Goal: Task Accomplishment & Management: Use online tool/utility

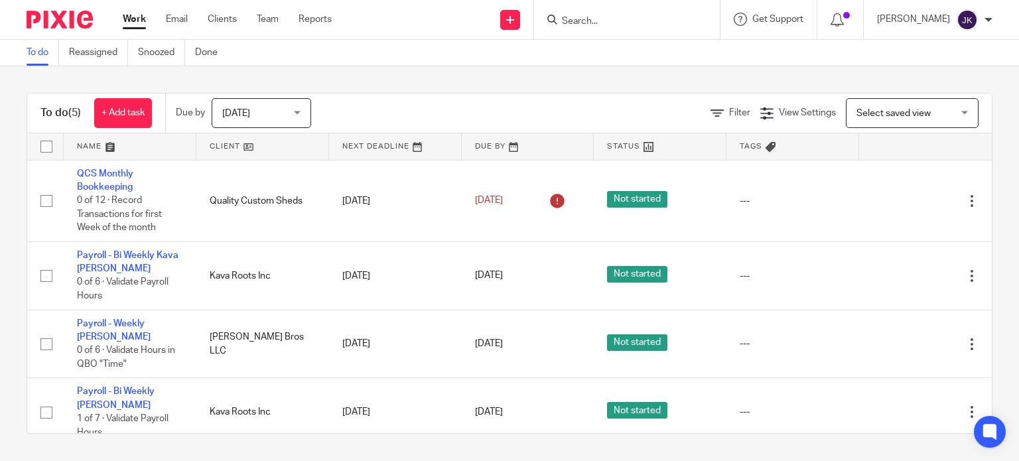
scroll to position [56, 0]
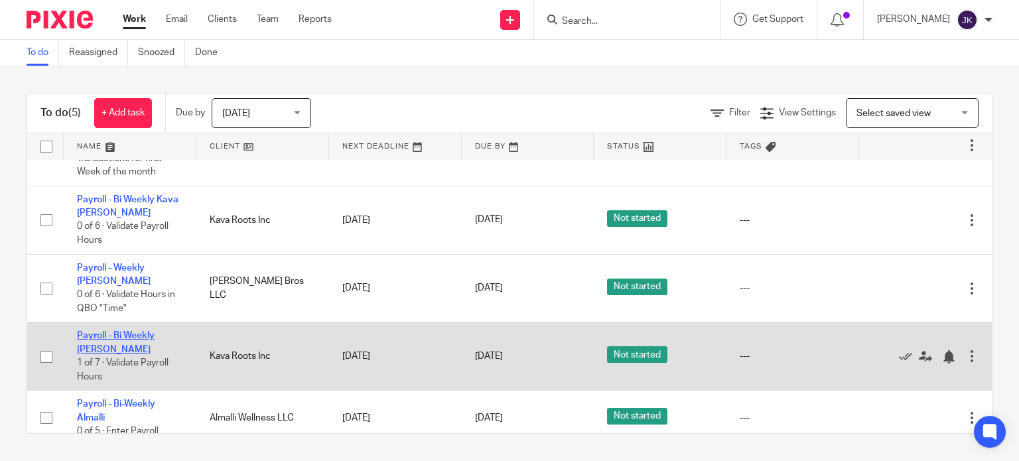
click at [128, 331] on link "Payroll - Bi Weekly [PERSON_NAME]" at bounding box center [116, 342] width 78 height 23
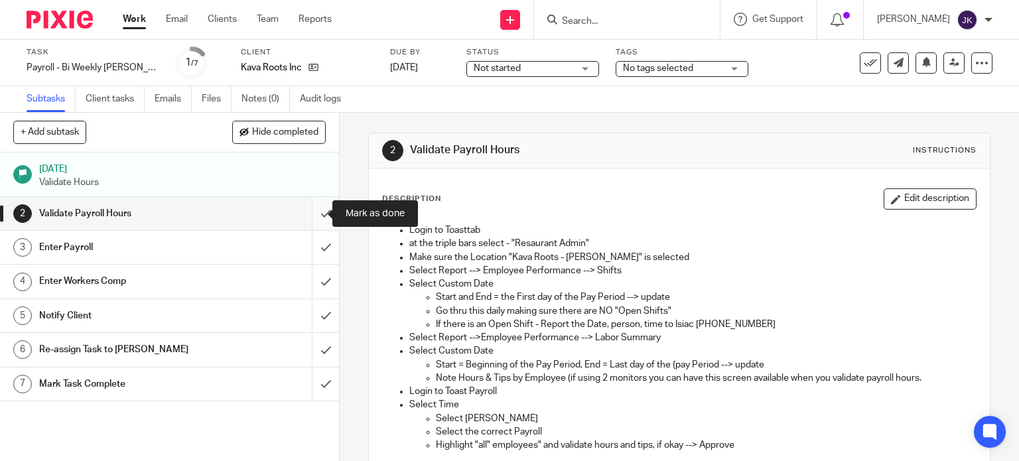
click at [313, 218] on input "submit" at bounding box center [169, 213] width 339 height 33
click at [316, 245] on input "submit" at bounding box center [169, 247] width 339 height 33
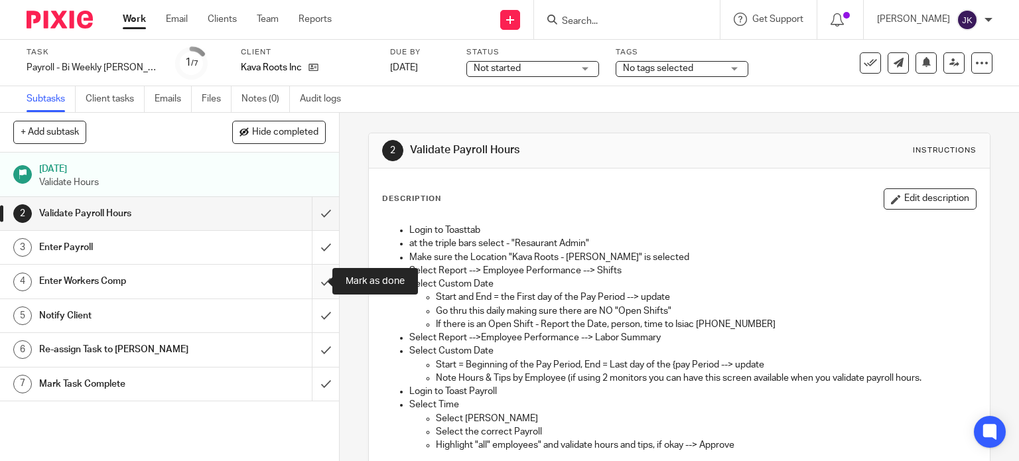
click at [317, 279] on input "submit" at bounding box center [169, 281] width 339 height 33
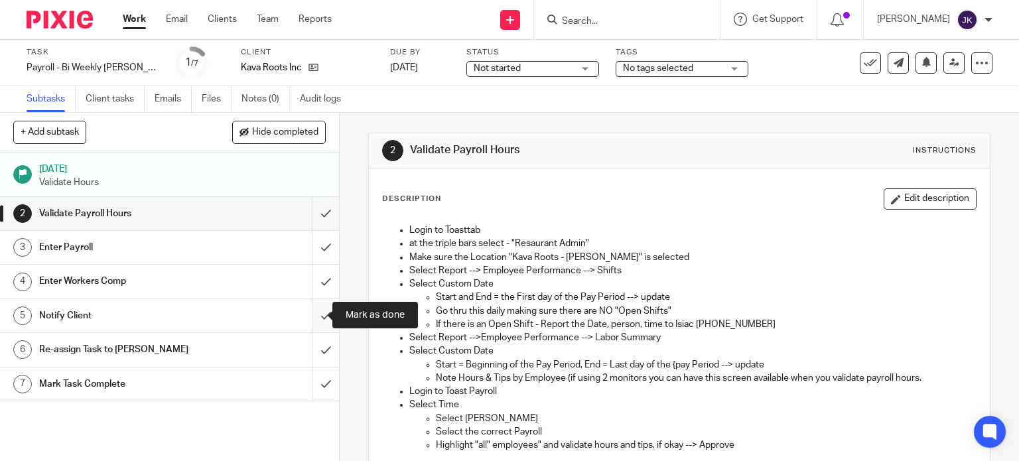
click at [305, 318] on input "submit" at bounding box center [169, 315] width 339 height 33
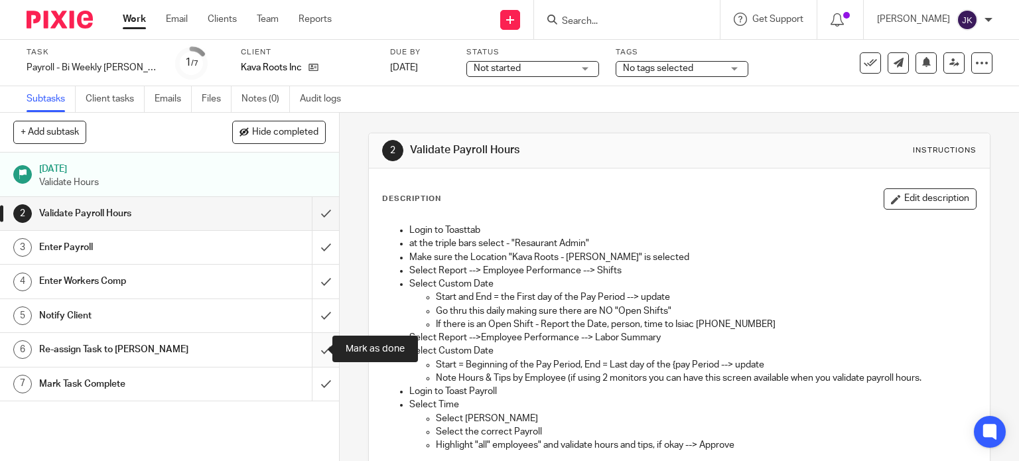
click at [309, 344] on input "submit" at bounding box center [169, 349] width 339 height 33
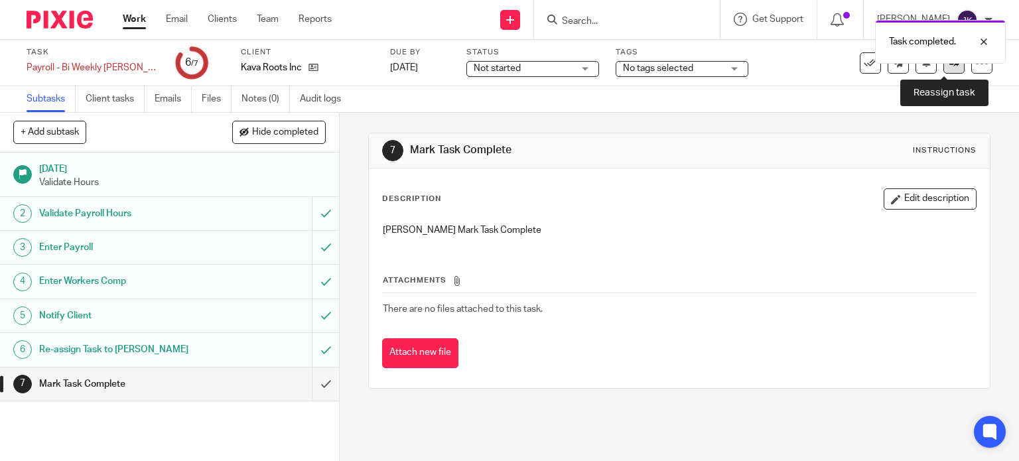
click at [946, 72] on link at bounding box center [954, 62] width 21 height 21
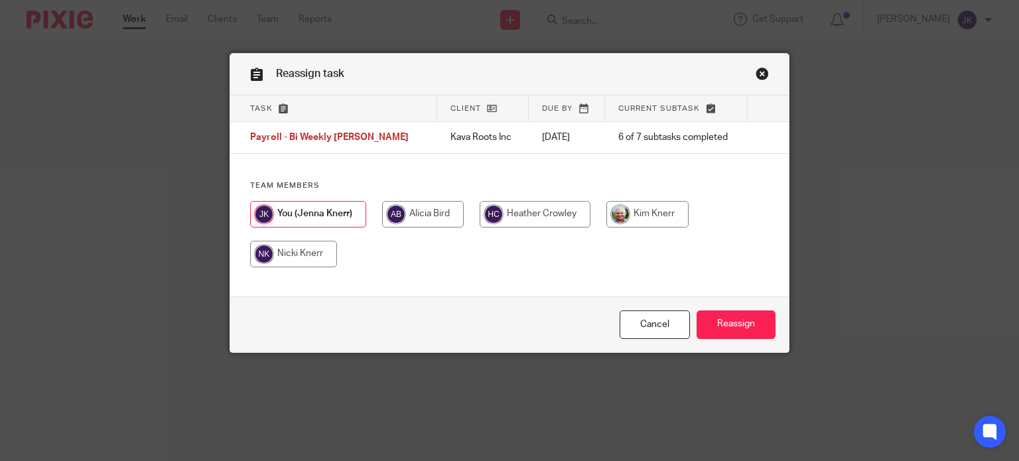
click at [639, 218] on input "radio" at bounding box center [648, 214] width 82 height 27
radio input "true"
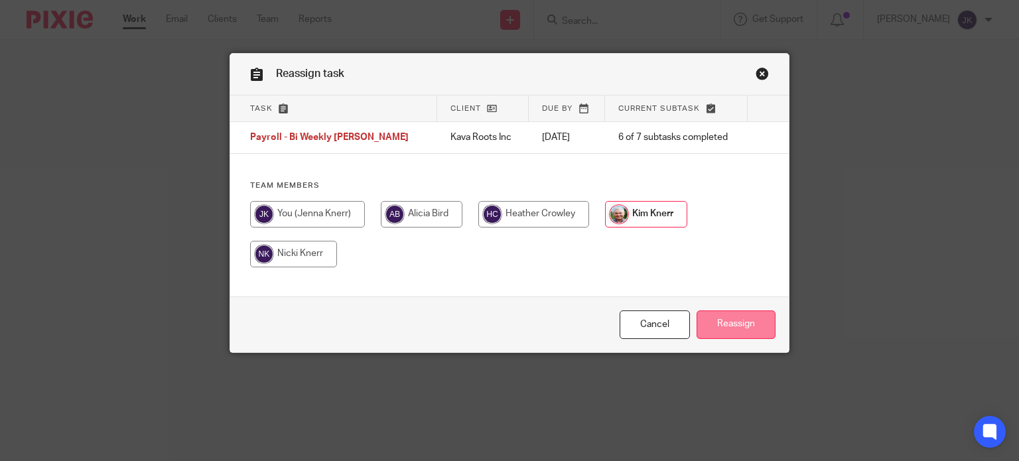
click at [717, 316] on input "Reassign" at bounding box center [736, 325] width 79 height 29
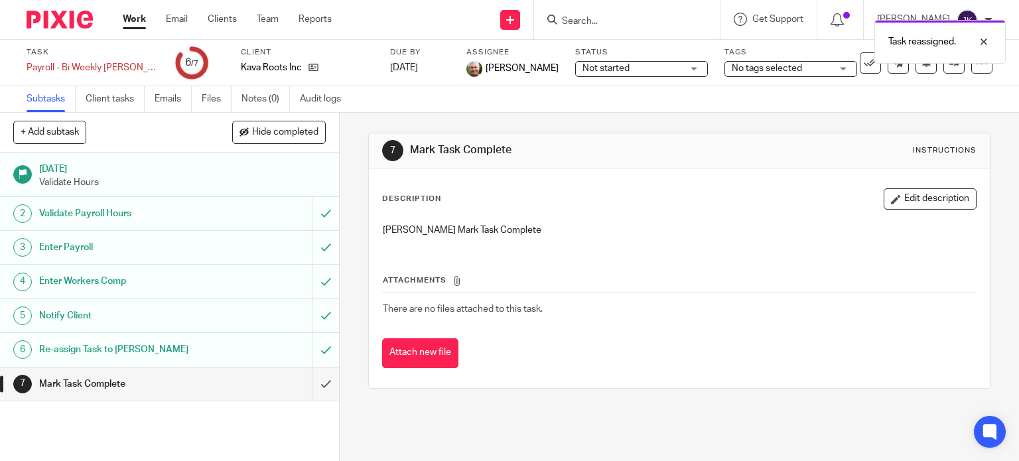
click at [135, 26] on link "Work" at bounding box center [134, 19] width 23 height 13
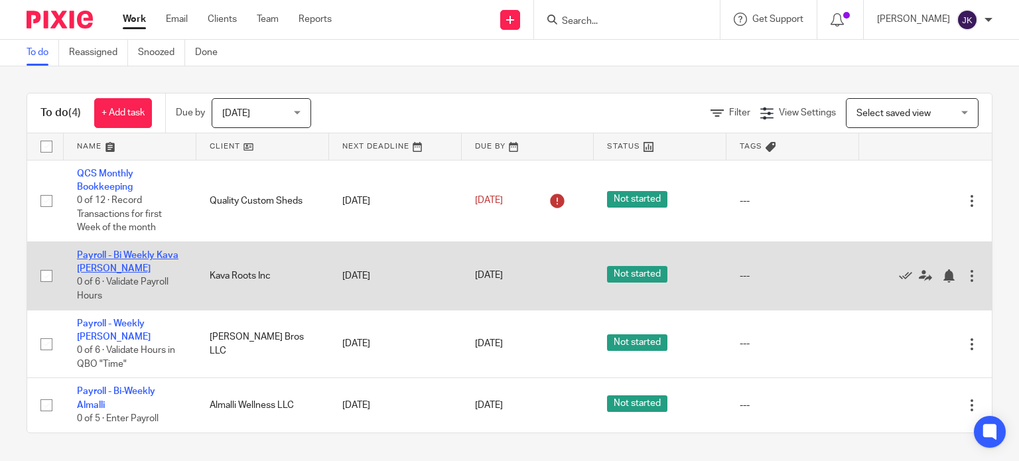
click at [146, 251] on link "Payroll - Bi Weekly Kava [PERSON_NAME]" at bounding box center [128, 262] width 102 height 23
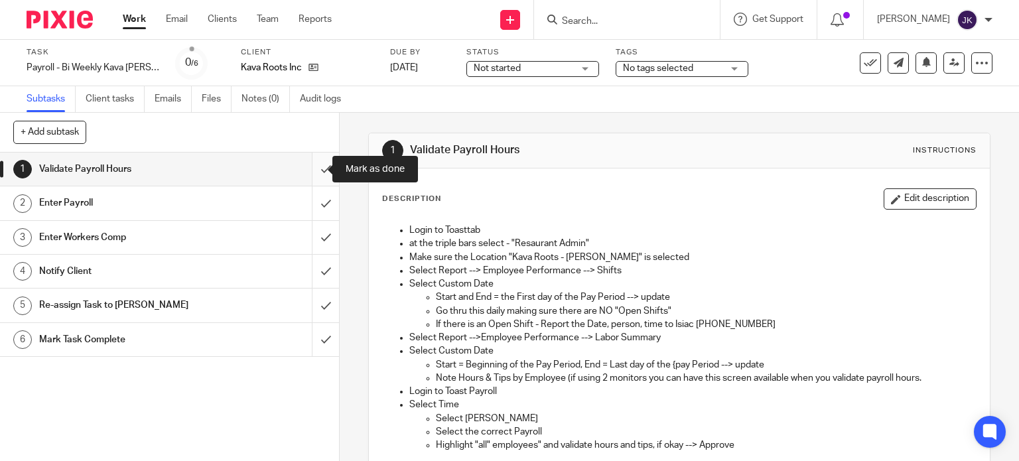
click at [319, 167] on input "submit" at bounding box center [169, 169] width 339 height 33
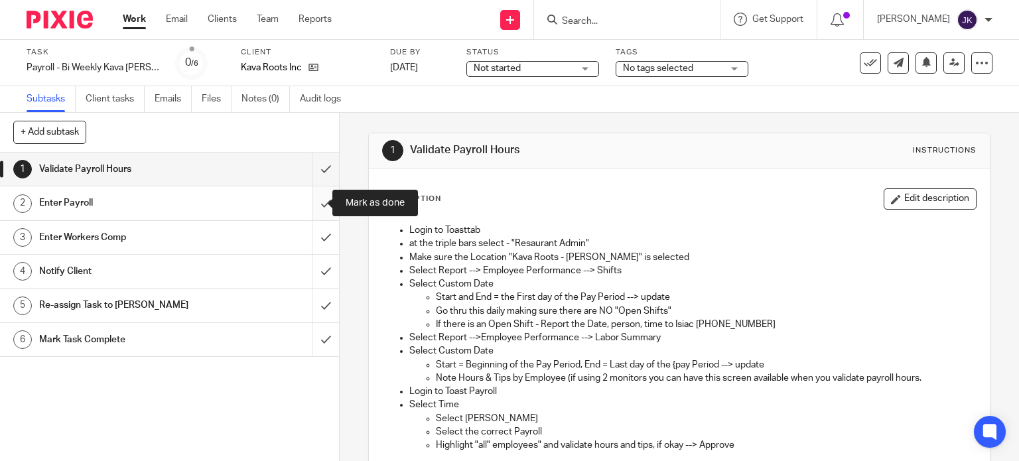
click at [315, 193] on input "submit" at bounding box center [169, 203] width 339 height 33
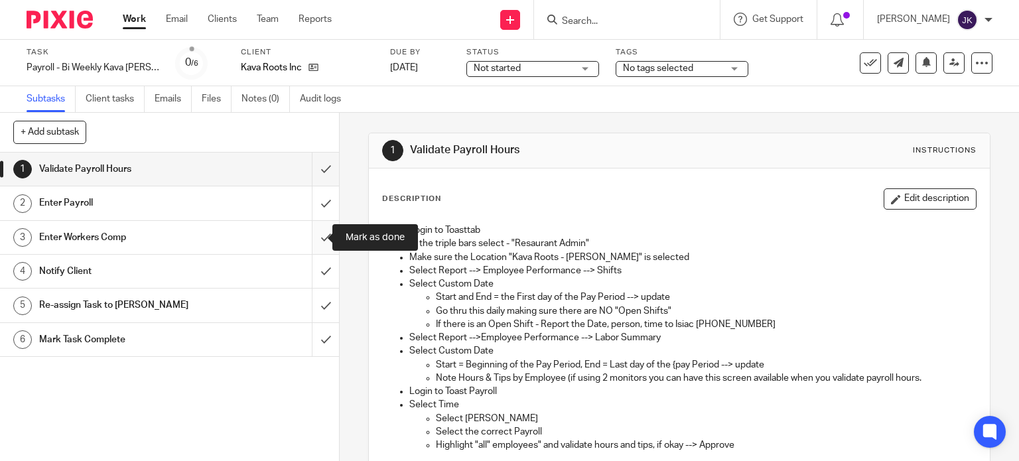
click at [313, 232] on input "submit" at bounding box center [169, 237] width 339 height 33
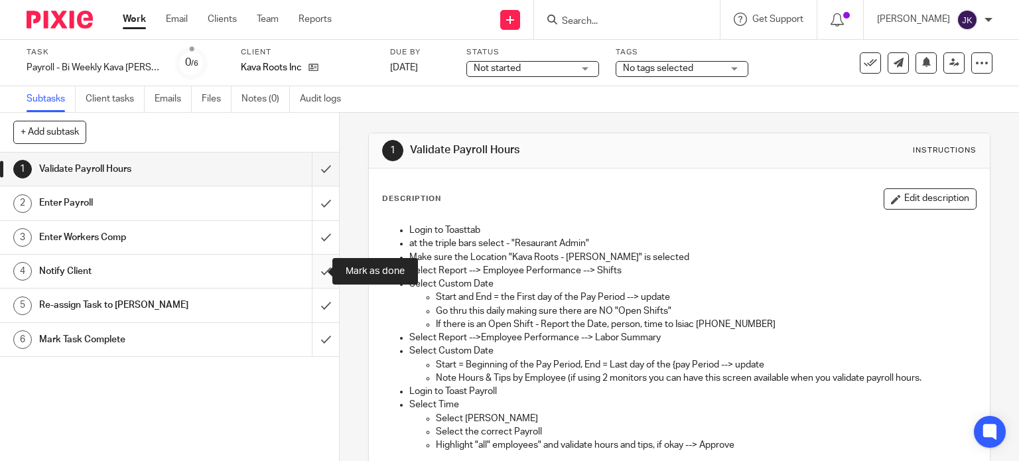
click at [316, 269] on input "submit" at bounding box center [169, 271] width 339 height 33
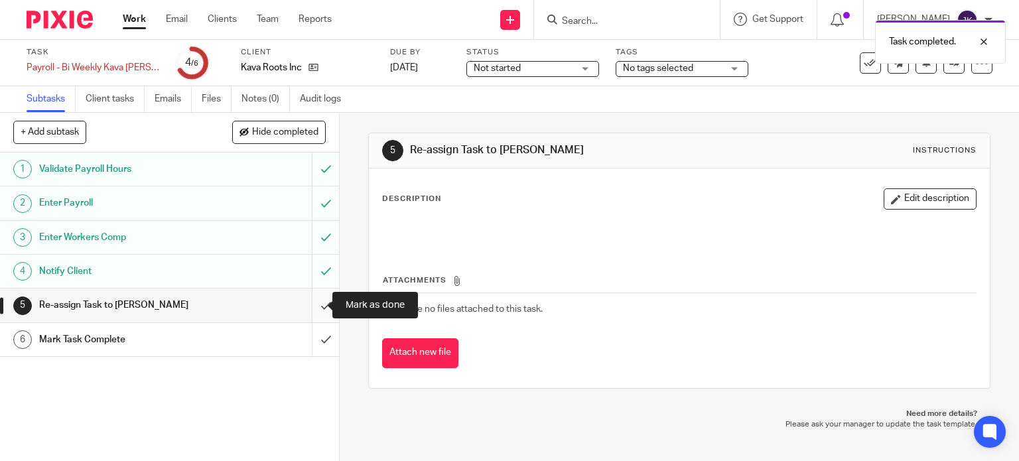
click at [316, 301] on input "submit" at bounding box center [169, 305] width 339 height 33
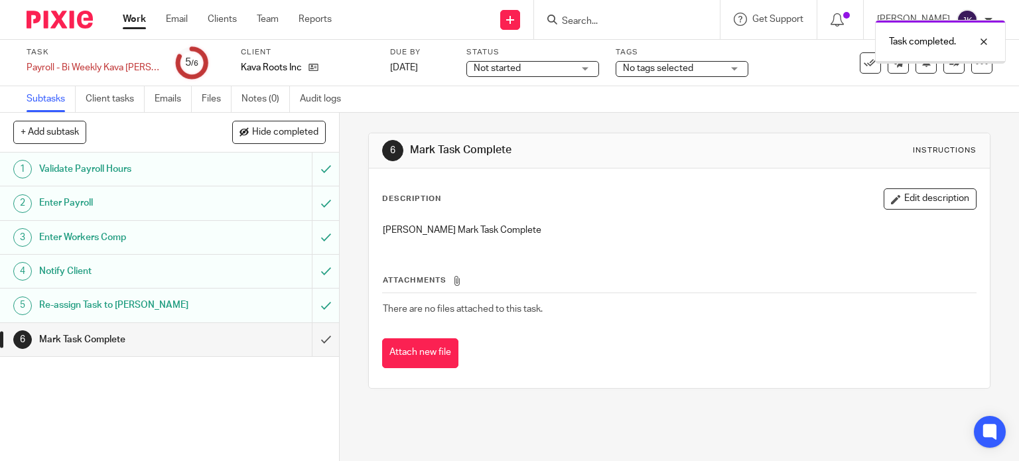
click at [950, 62] on body "Work Email Clients Team Reports Work Email Clients Team Reports Settings Send n…" at bounding box center [509, 230] width 1019 height 461
click at [950, 66] on icon at bounding box center [955, 63] width 10 height 10
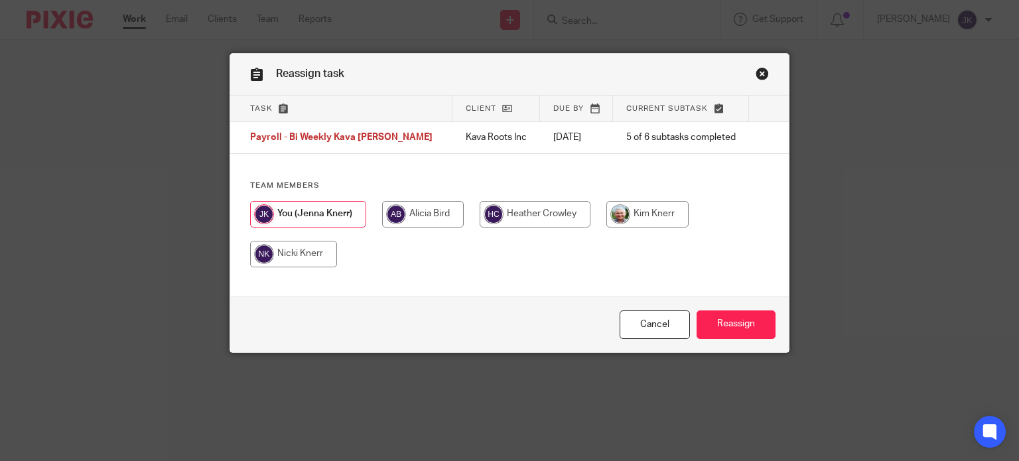
click at [656, 210] on input "radio" at bounding box center [648, 214] width 82 height 27
radio input "true"
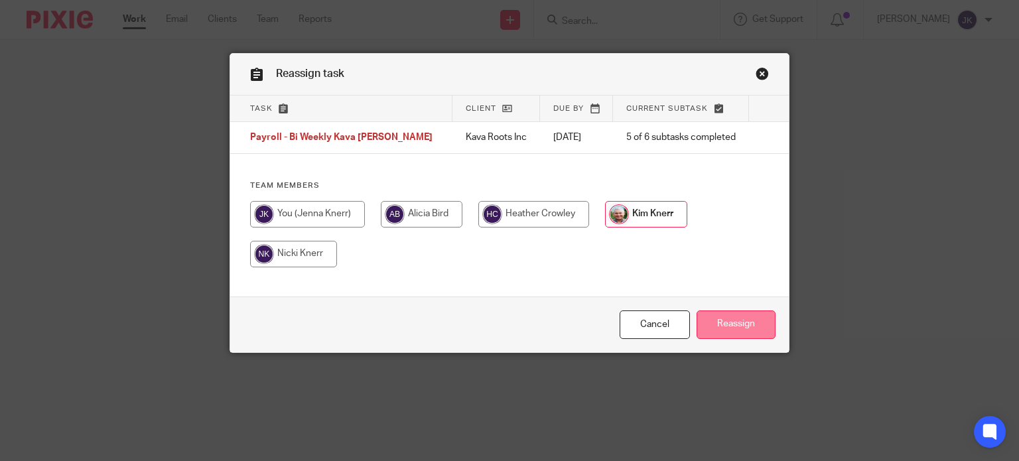
click at [716, 316] on input "Reassign" at bounding box center [736, 325] width 79 height 29
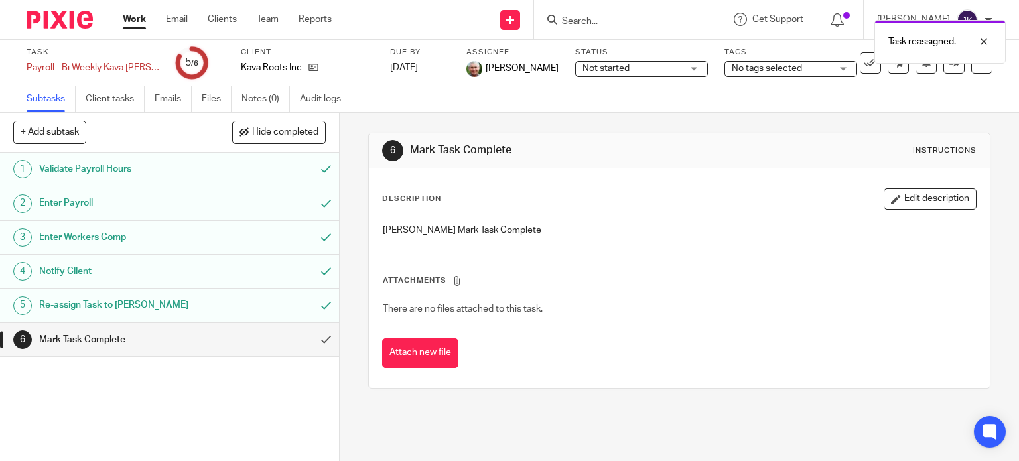
click at [136, 25] on link "Work" at bounding box center [134, 19] width 23 height 13
